Goal: Check status: Check status

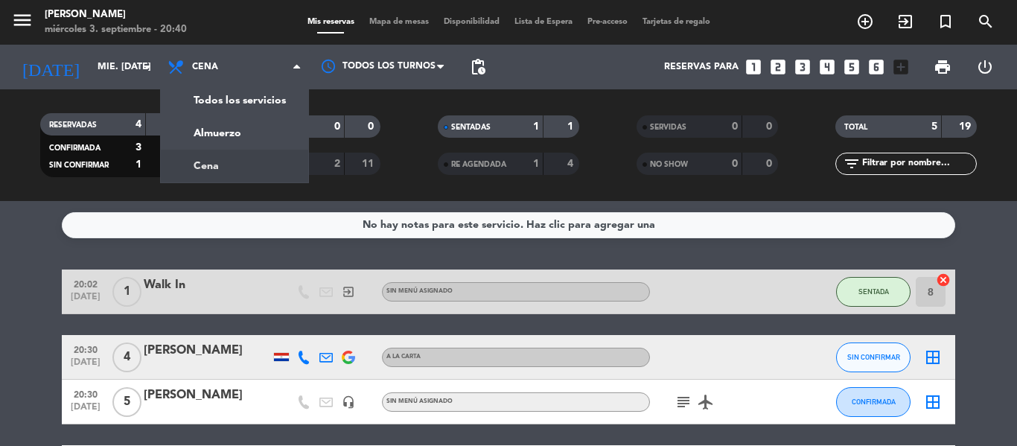
click at [249, 63] on span "Cena" at bounding box center [234, 67] width 149 height 33
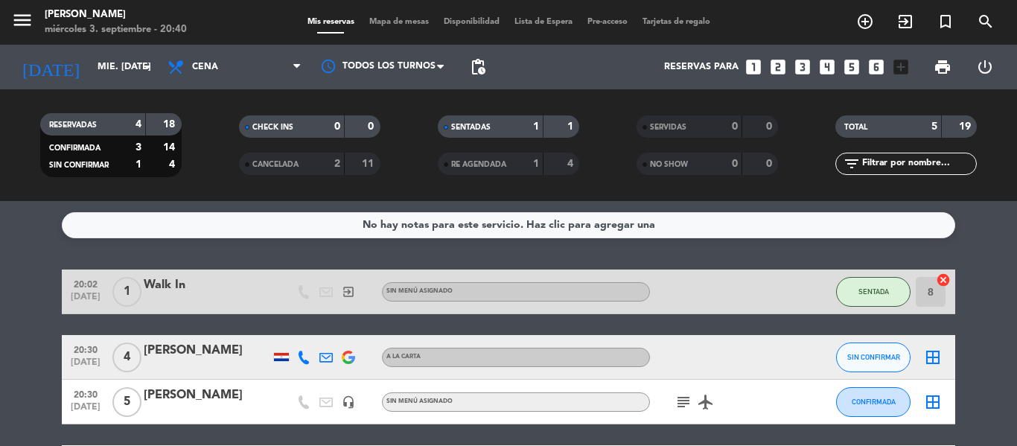
click at [709, 404] on icon "airplanemode_active" at bounding box center [706, 402] width 18 height 18
click at [688, 403] on icon "subject" at bounding box center [684, 402] width 18 height 18
click at [707, 402] on icon "airplanemode_active" at bounding box center [706, 402] width 18 height 18
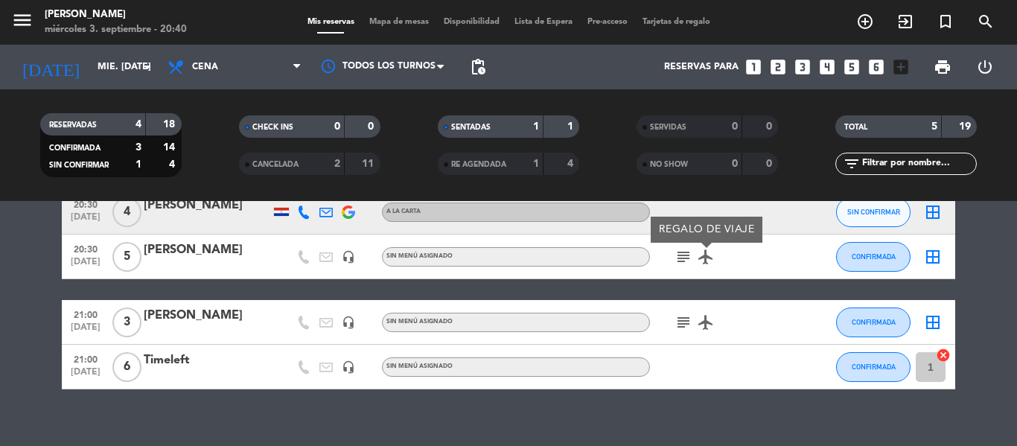
scroll to position [149, 0]
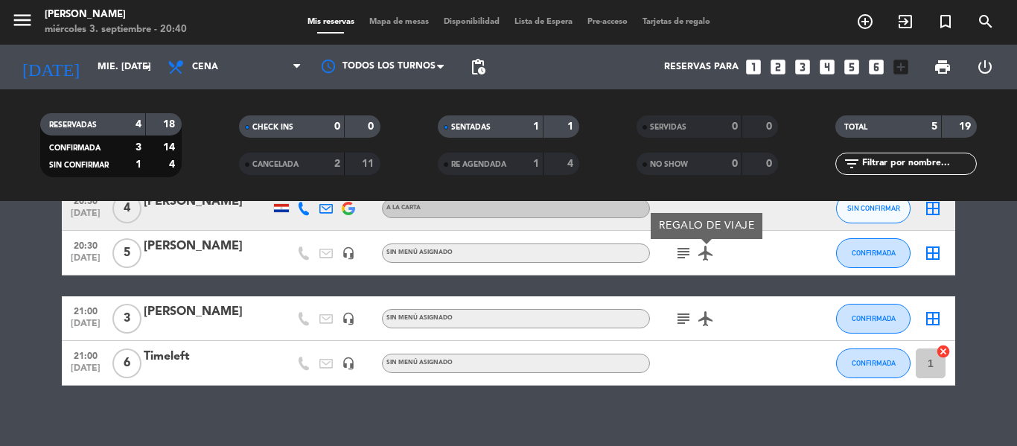
click at [690, 258] on icon "subject" at bounding box center [684, 253] width 18 height 18
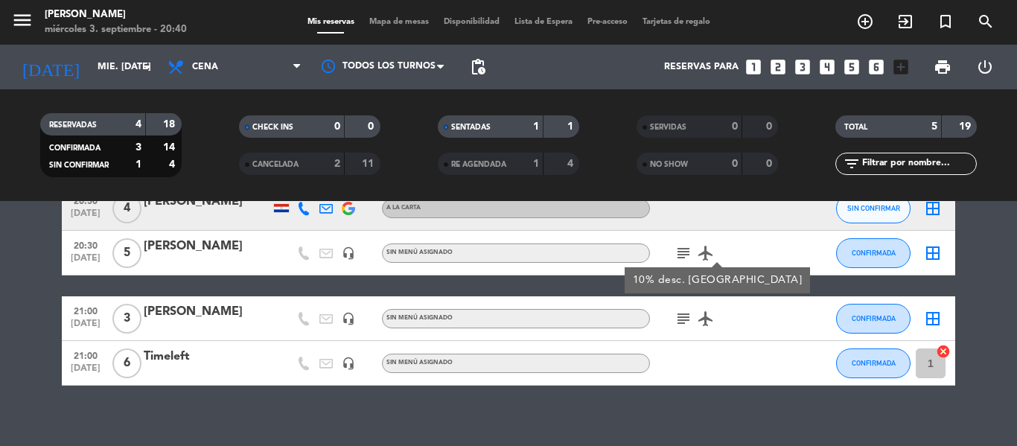
click at [690, 258] on icon "subject" at bounding box center [684, 253] width 18 height 18
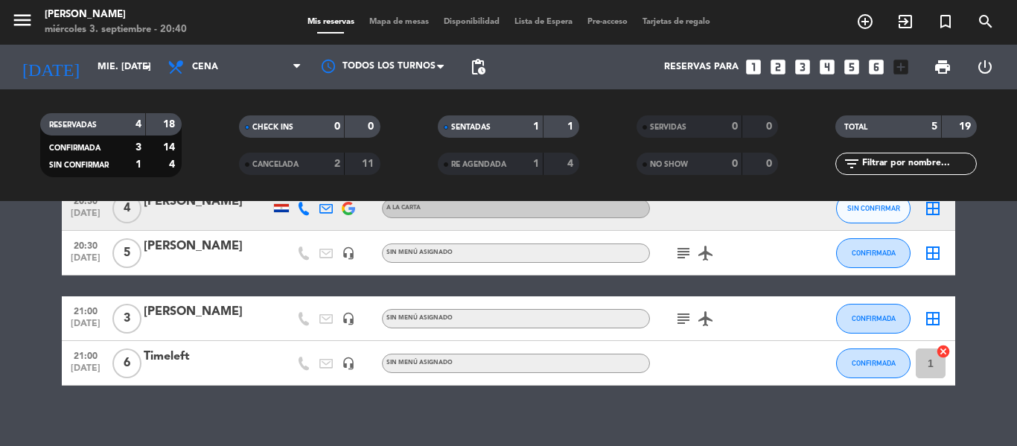
click at [702, 255] on icon "airplanemode_active" at bounding box center [706, 253] width 18 height 18
click at [689, 322] on icon "subject" at bounding box center [684, 319] width 18 height 18
click at [702, 322] on icon "airplanemode_active" at bounding box center [706, 319] width 18 height 18
click at [690, 322] on icon "subject" at bounding box center [684, 319] width 18 height 18
click at [704, 319] on icon "airplanemode_active" at bounding box center [706, 319] width 18 height 18
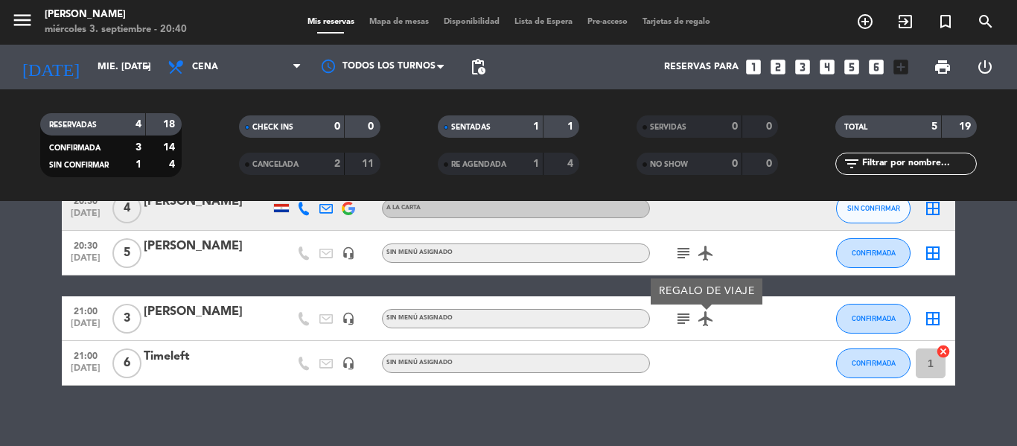
click at [806, 232] on div at bounding box center [804, 253] width 40 height 44
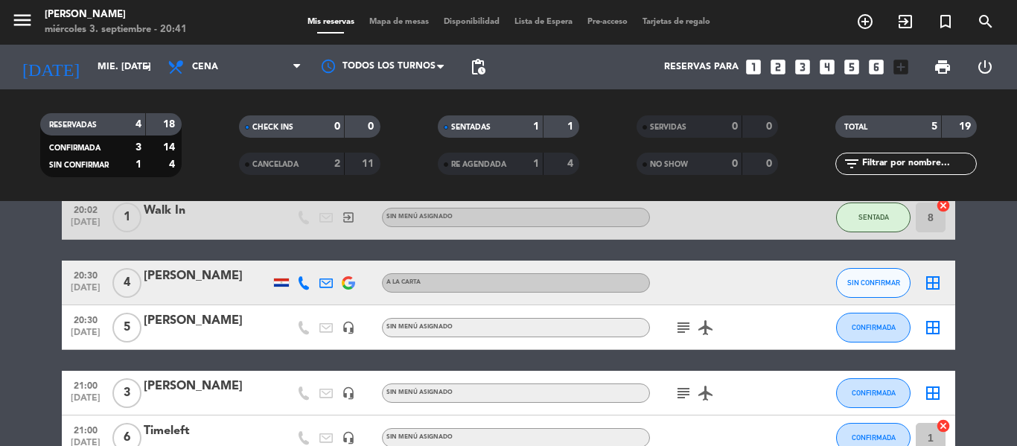
click at [684, 325] on icon "subject" at bounding box center [684, 328] width 18 height 18
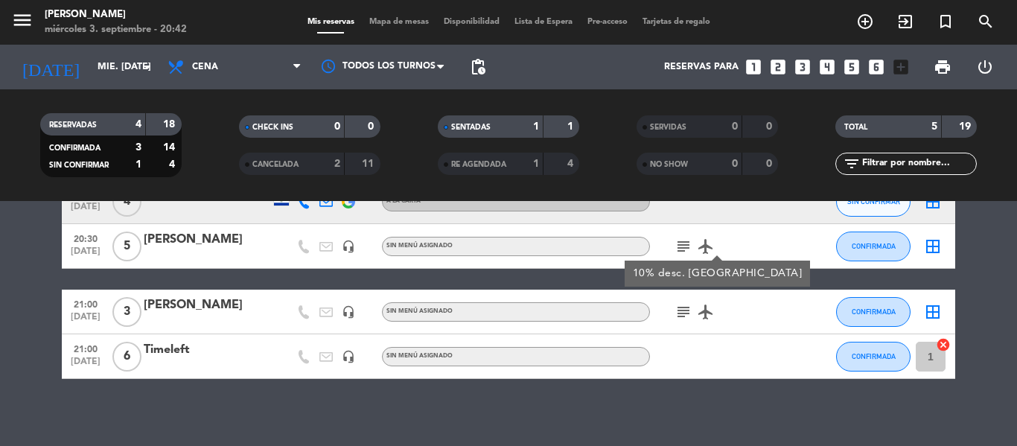
scroll to position [163, 0]
